Goal: Task Accomplishment & Management: Complete application form

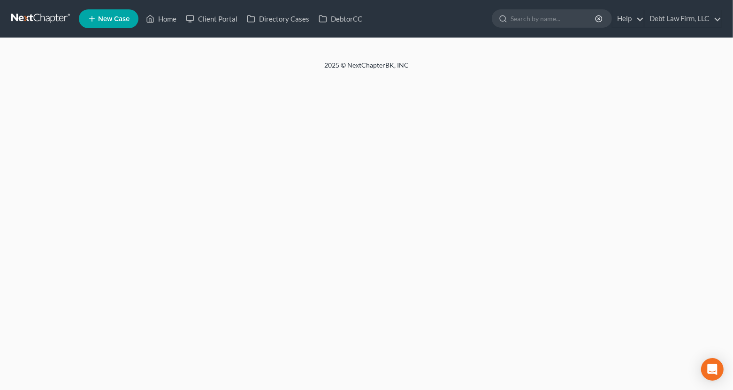
select select "3"
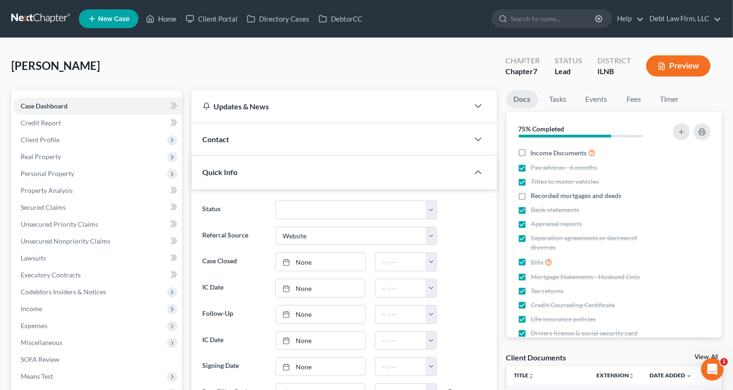
scroll to position [0, 0]
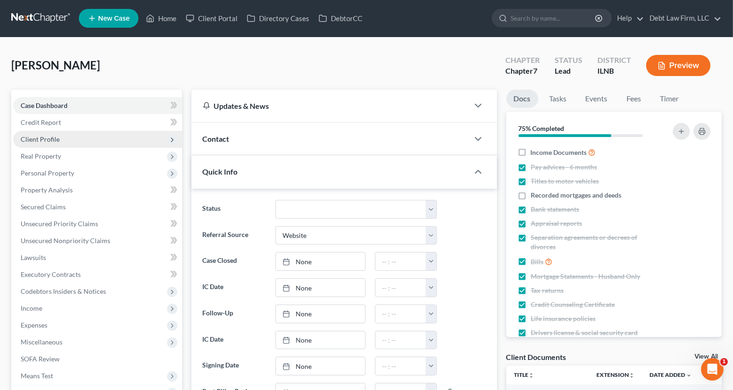
click at [86, 131] on span "Client Profile" at bounding box center [97, 139] width 169 height 17
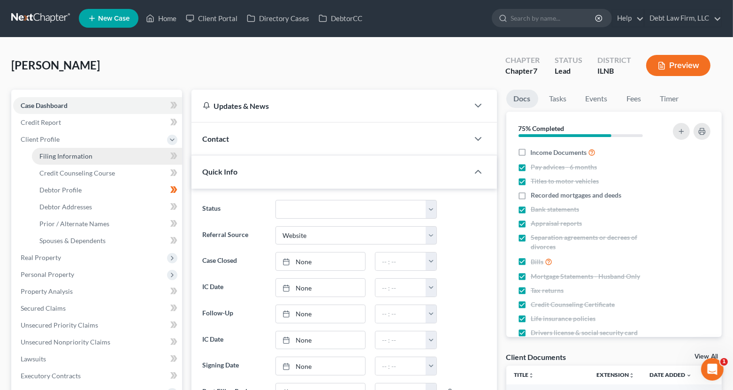
click at [97, 150] on link "Filing Information" at bounding box center [107, 156] width 150 height 17
select select "1"
select select "0"
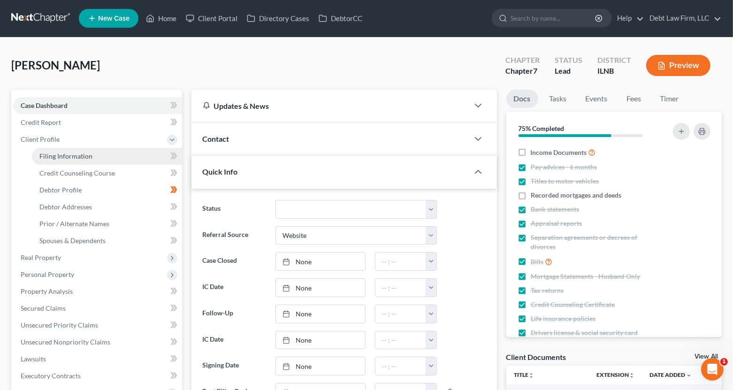
select select "28"
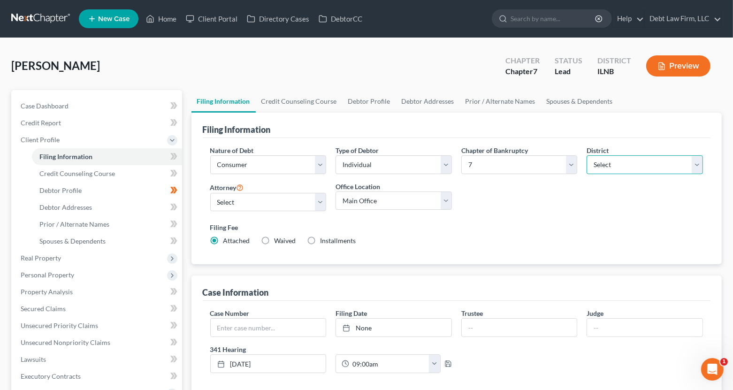
click at [615, 167] on select "Select [US_STATE] - [GEOGRAPHIC_DATA] [US_STATE] - [GEOGRAPHIC_DATA][US_STATE] …" at bounding box center [644, 164] width 116 height 19
select select "1"
click at [586, 155] on select "Select [US_STATE] - [GEOGRAPHIC_DATA] [US_STATE] - [GEOGRAPHIC_DATA][US_STATE] …" at bounding box center [644, 164] width 116 height 19
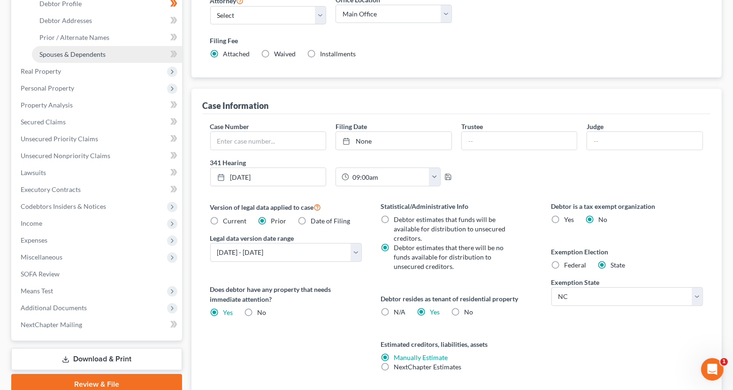
scroll to position [247, 0]
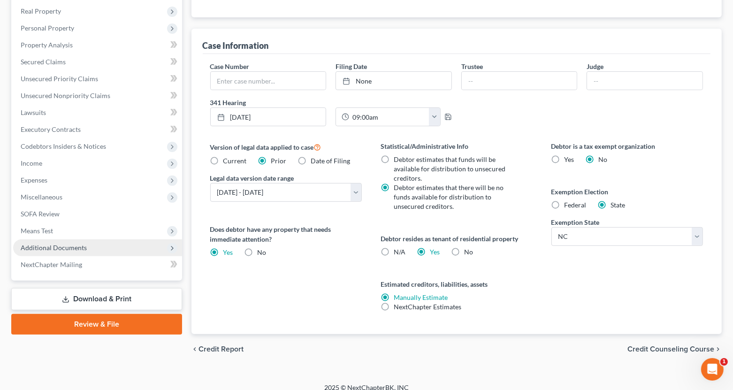
click at [109, 253] on span "Additional Documents" at bounding box center [97, 247] width 169 height 17
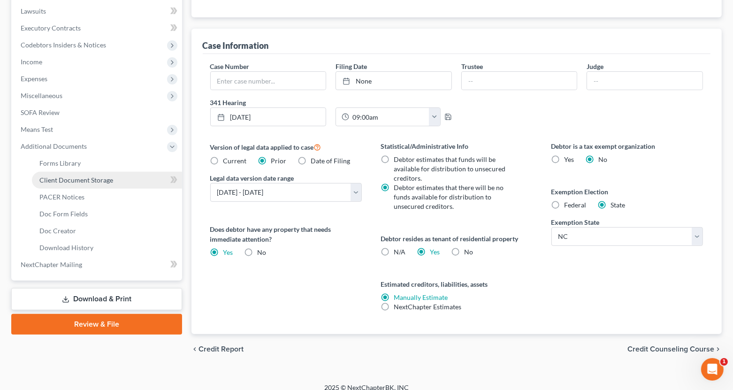
click at [107, 180] on span "Client Document Storage" at bounding box center [76, 180] width 74 height 8
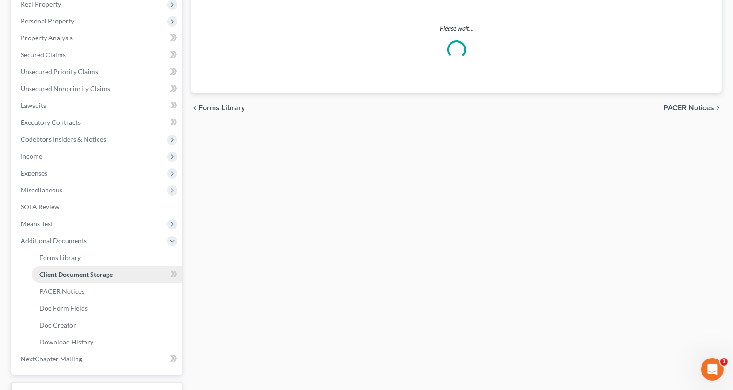
scroll to position [33, 0]
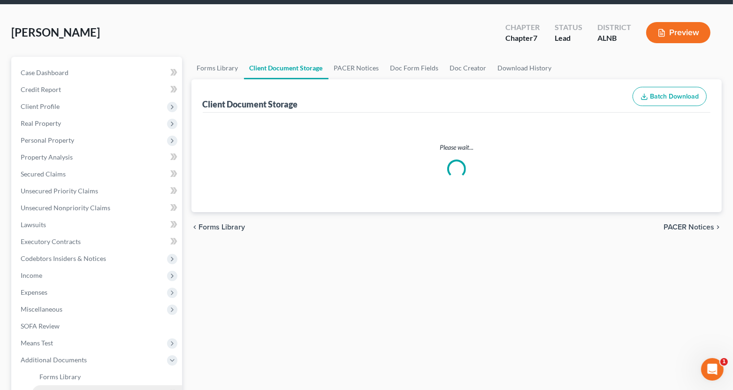
select select "5"
select select "10"
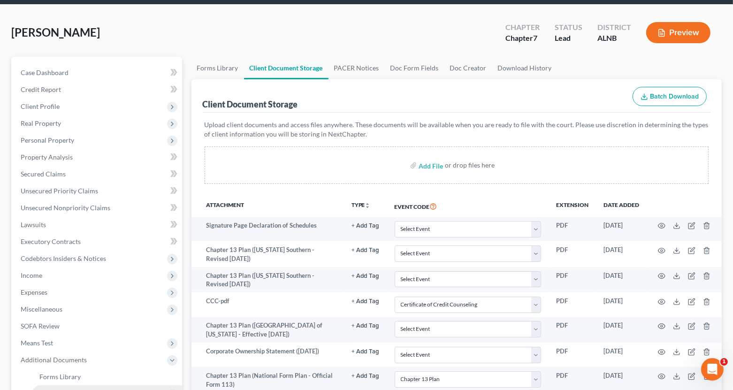
scroll to position [0, 0]
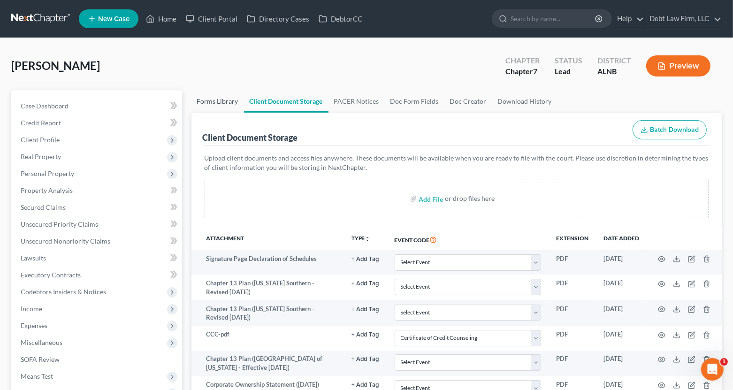
click at [210, 104] on link "Forms Library" at bounding box center [217, 101] width 53 height 23
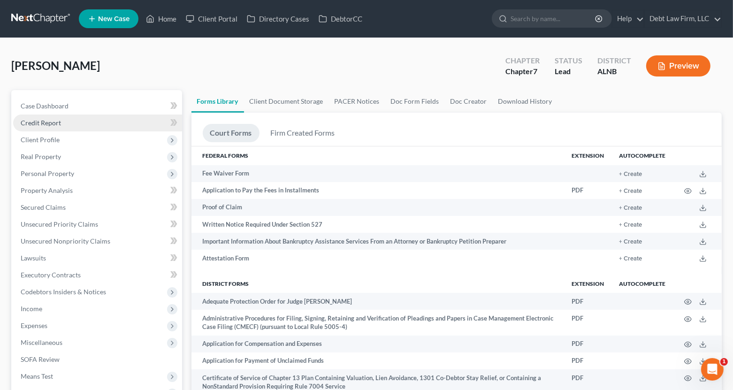
click at [106, 126] on link "Credit Report" at bounding box center [97, 122] width 169 height 17
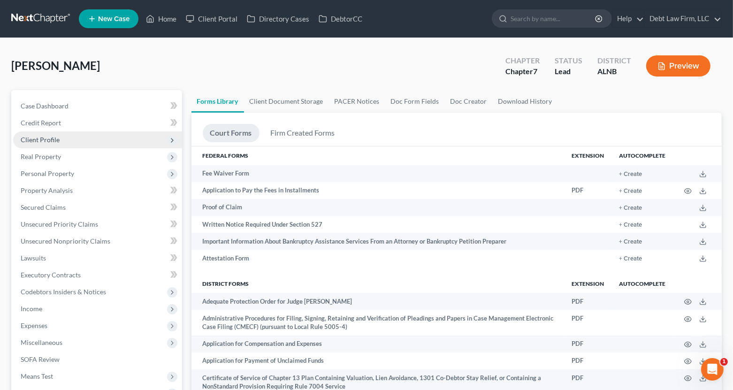
click at [107, 141] on span "Client Profile" at bounding box center [97, 139] width 169 height 17
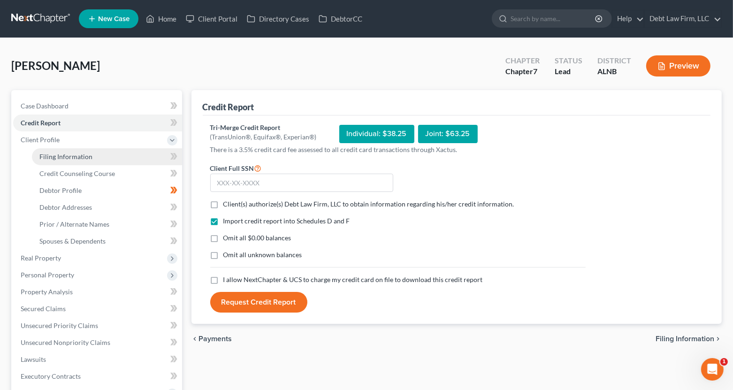
click at [106, 148] on link "Filing Information" at bounding box center [107, 156] width 150 height 17
select select "1"
select select "0"
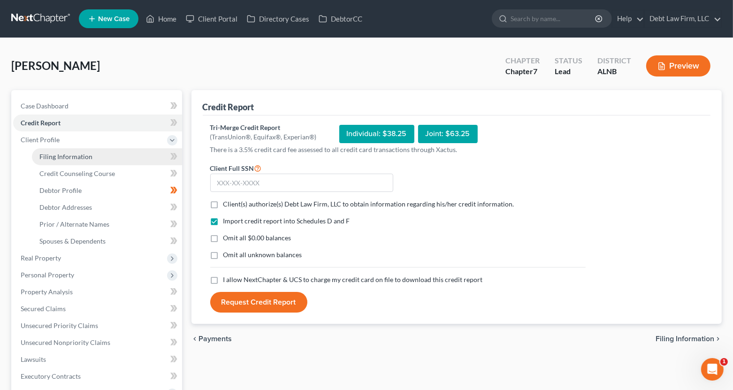
select select "28"
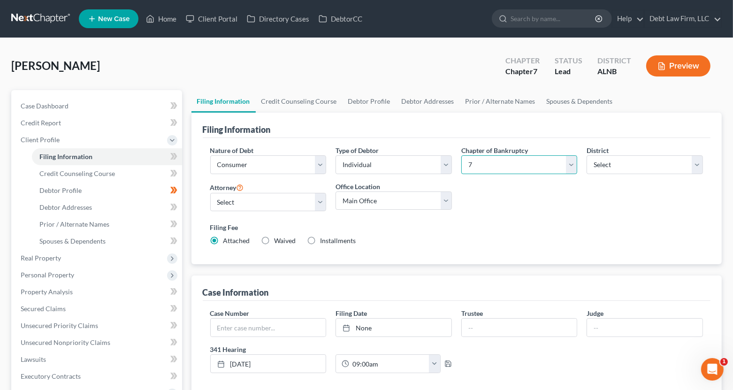
click at [500, 162] on select "Select 7 11 12 13" at bounding box center [519, 164] width 116 height 19
select select "3"
click at [461, 155] on select "Select 7 11 12 13" at bounding box center [519, 164] width 116 height 19
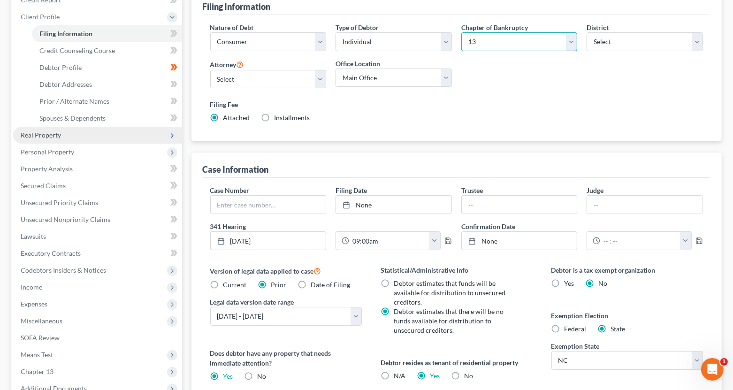
scroll to position [247, 0]
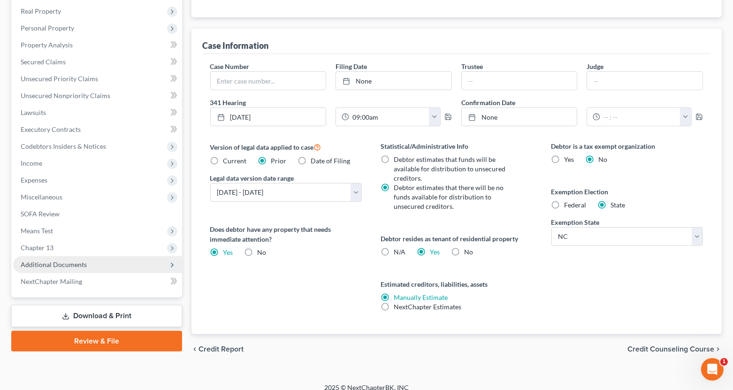
click at [114, 264] on span "Additional Documents" at bounding box center [97, 264] width 169 height 17
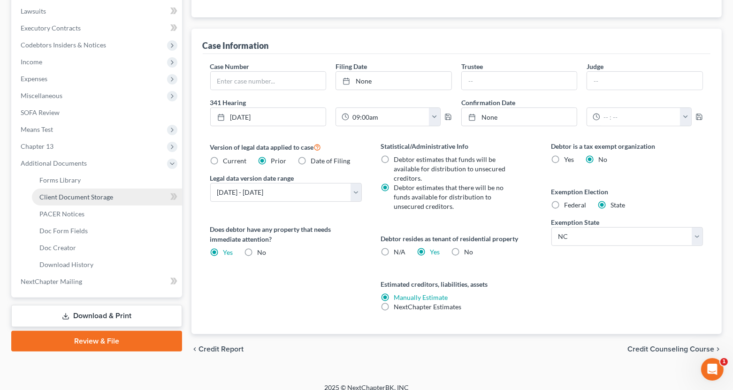
click at [113, 193] on link "Client Document Storage" at bounding box center [107, 197] width 150 height 17
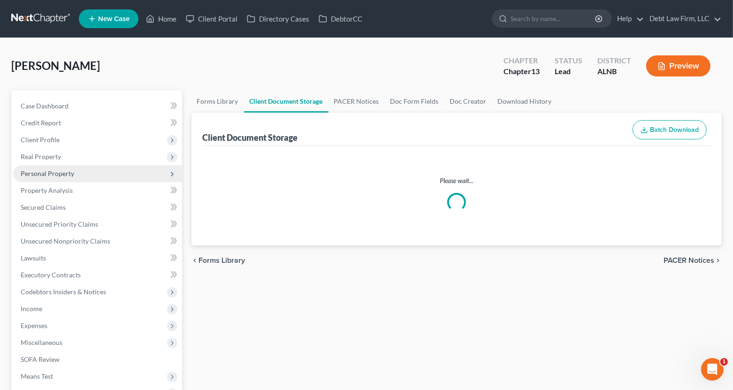
select select "5"
select select "10"
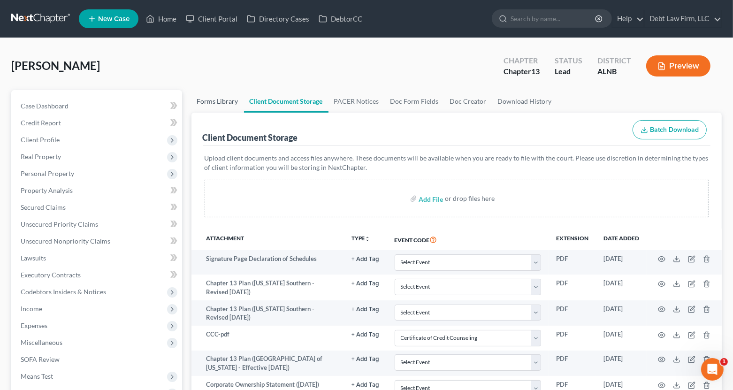
click at [226, 99] on link "Forms Library" at bounding box center [217, 101] width 53 height 23
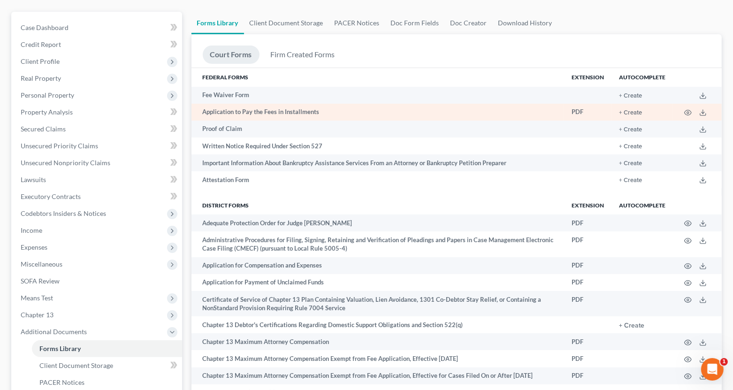
scroll to position [79, 0]
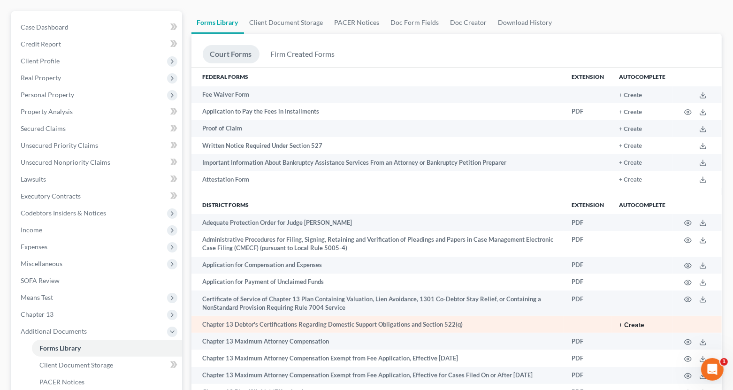
click at [626, 326] on button "+ Create" at bounding box center [631, 325] width 25 height 7
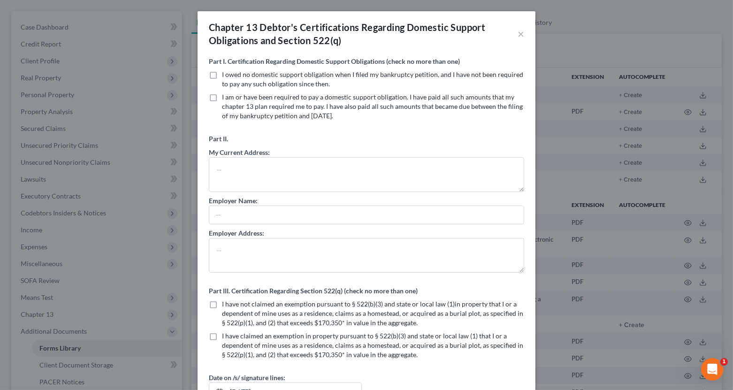
click at [222, 75] on label "I owed no domestic support obligation when I filed my bankruptcy petition, and …" at bounding box center [373, 79] width 302 height 19
click at [226, 75] on input "I owed no domestic support obligation when I filed my bankruptcy petition, and …" at bounding box center [229, 73] width 6 height 6
checkbox input "true"
click at [222, 101] on label "I am or have been required to pay a domestic support obligation. I have paid al…" at bounding box center [373, 106] width 302 height 28
click at [226, 99] on input "I am or have been required to pay a domestic support obligation. I have paid al…" at bounding box center [229, 95] width 6 height 6
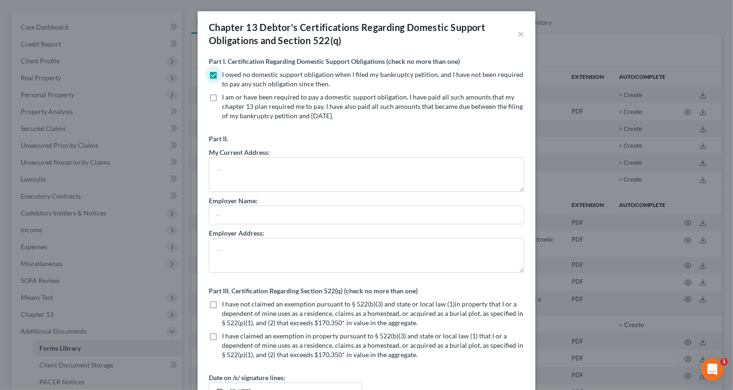
checkbox input "true"
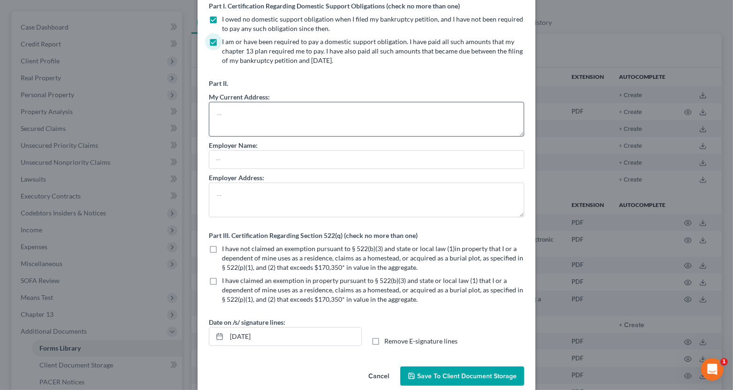
scroll to position [69, 0]
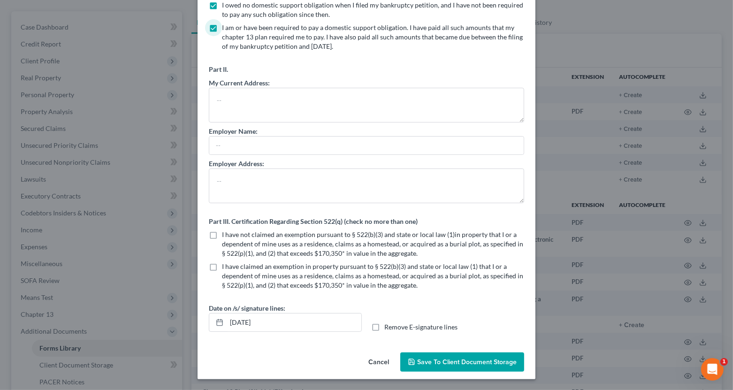
click at [449, 361] on span "Save to Client Document Storage" at bounding box center [466, 362] width 99 height 8
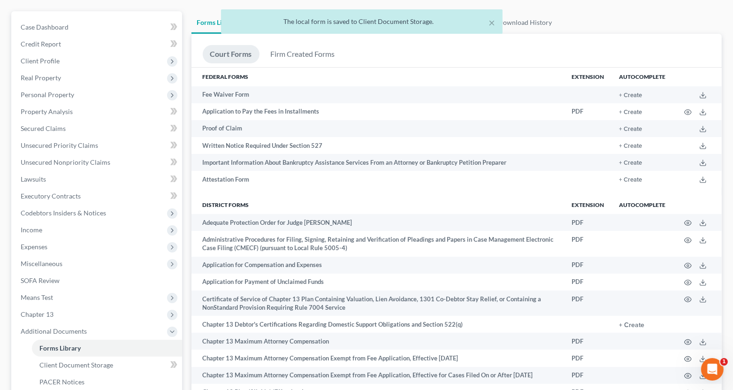
scroll to position [0, 0]
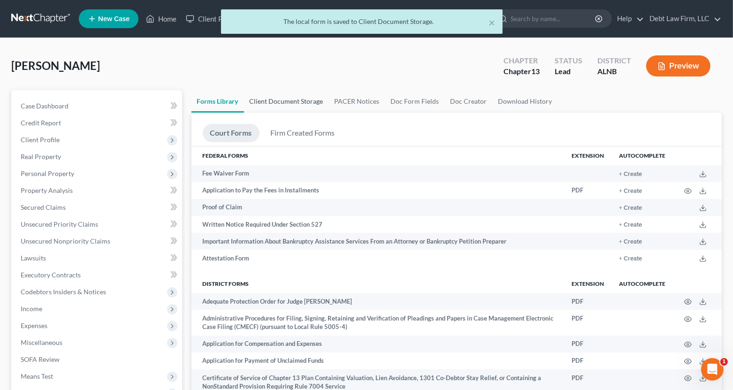
click at [303, 99] on link "Client Document Storage" at bounding box center [286, 101] width 85 height 23
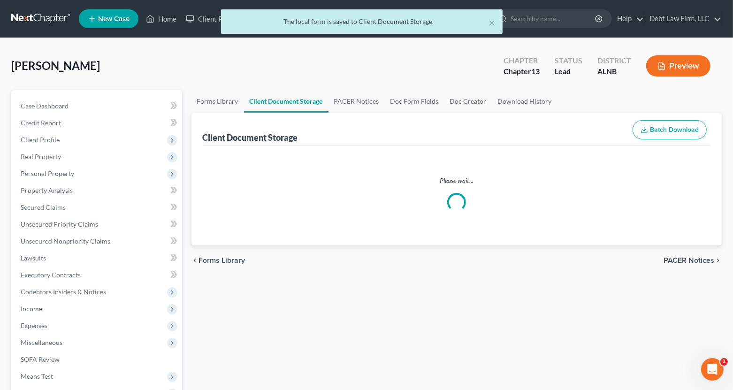
select select "5"
select select "10"
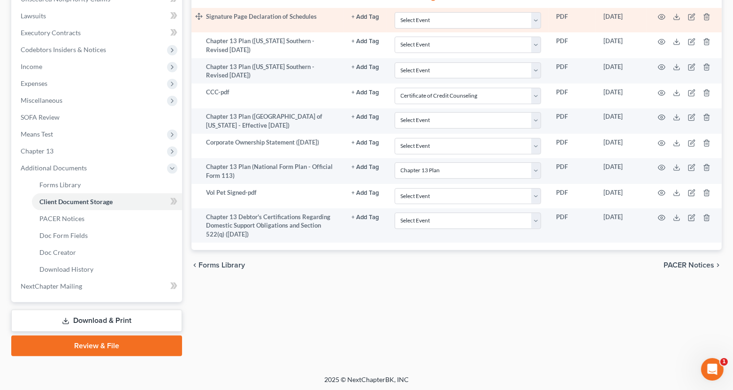
scroll to position [243, 0]
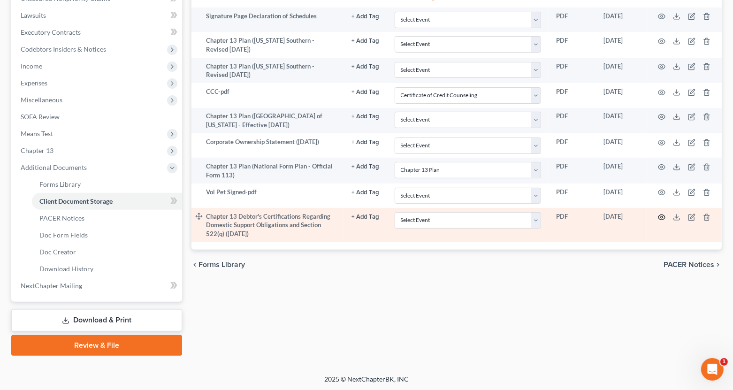
click at [661, 218] on circle "button" at bounding box center [661, 217] width 2 height 2
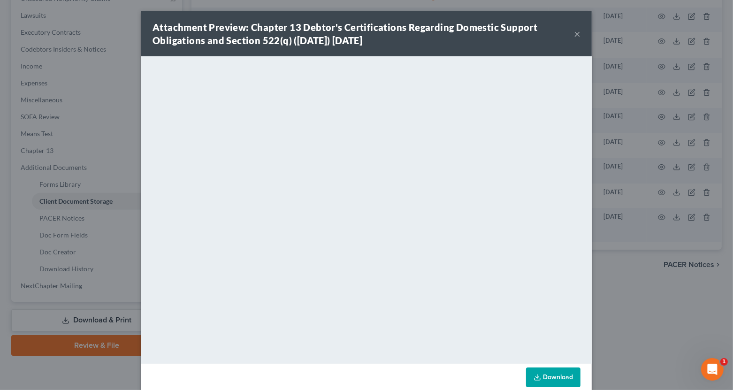
click at [579, 34] on button "×" at bounding box center [577, 33] width 7 height 11
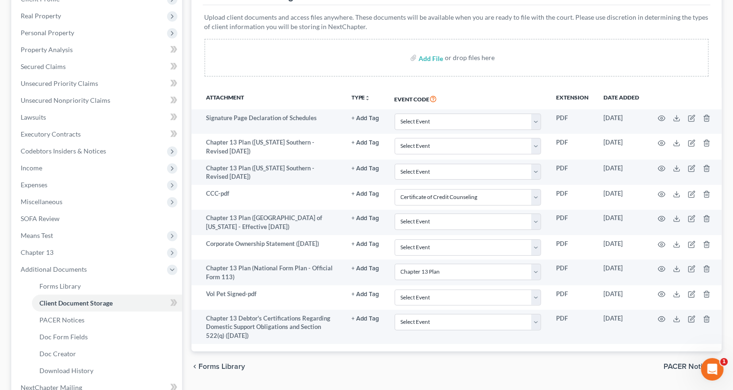
scroll to position [135, 0]
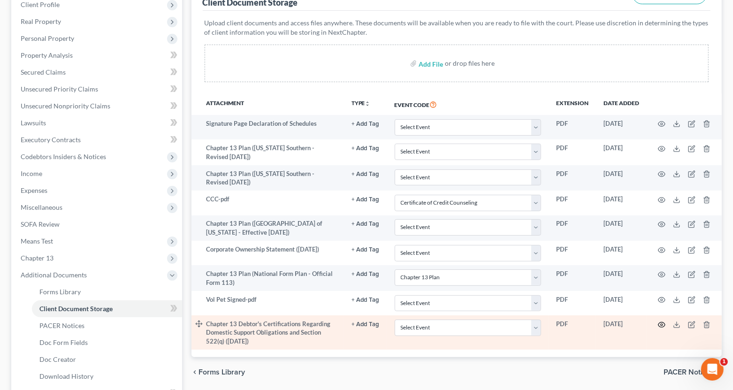
click at [663, 325] on icon "button" at bounding box center [662, 325] width 8 height 8
